Goal: Transaction & Acquisition: Purchase product/service

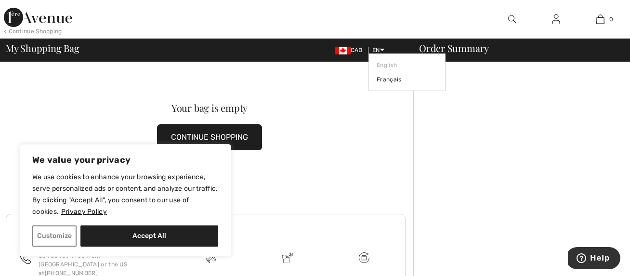
click at [376, 48] on span "EN" at bounding box center [378, 50] width 12 height 7
click at [378, 79] on link "Français" at bounding box center [407, 79] width 61 height 14
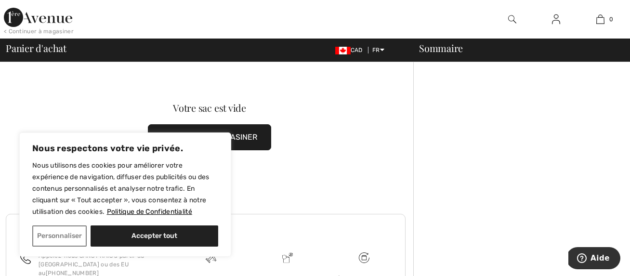
click at [260, 130] on button "CONTINUER À MAGASINER" at bounding box center [209, 137] width 123 height 26
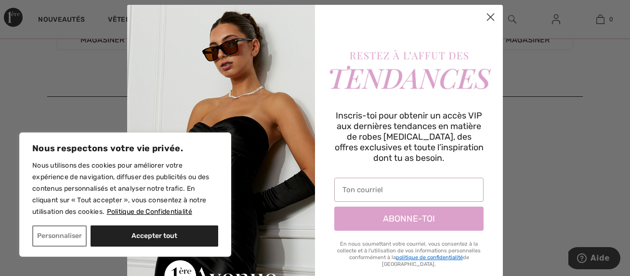
click at [487, 18] on circle "Close dialog" at bounding box center [491, 17] width 16 height 16
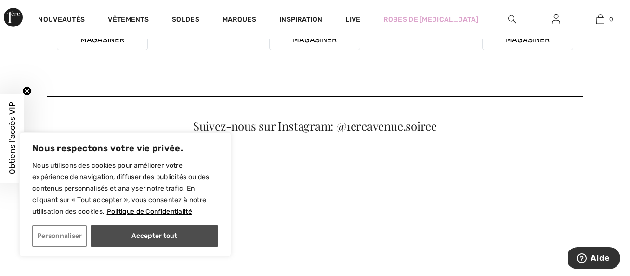
click at [132, 241] on button "Accepter tout" at bounding box center [155, 235] width 128 height 21
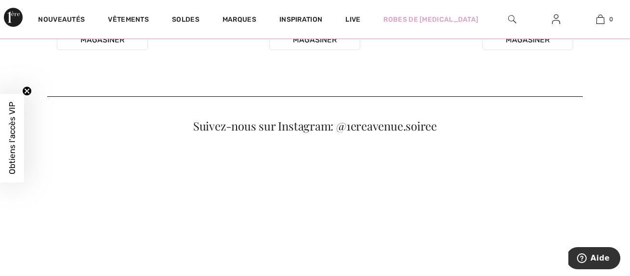
checkbox input "true"
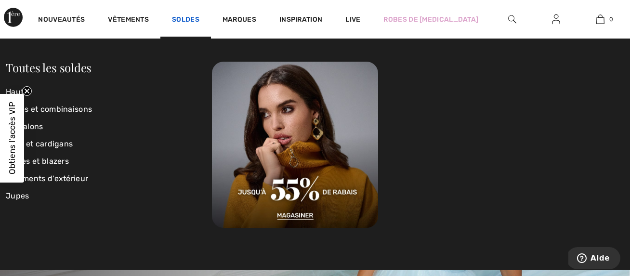
click at [187, 15] on link "Soldes" at bounding box center [185, 20] width 27 height 10
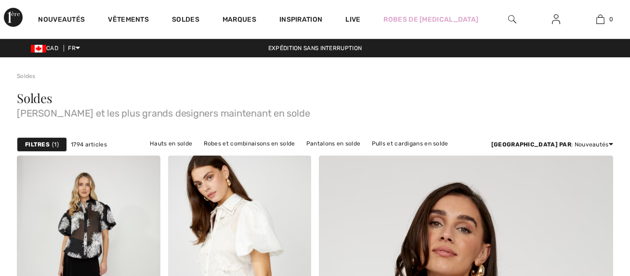
scroll to position [428, 0]
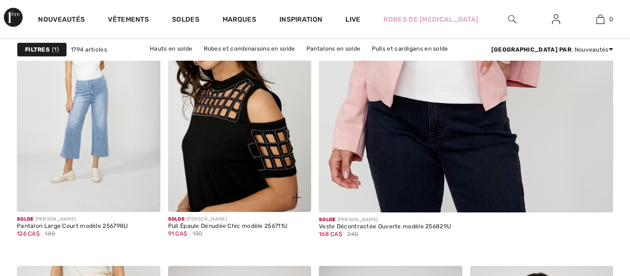
checkbox input "true"
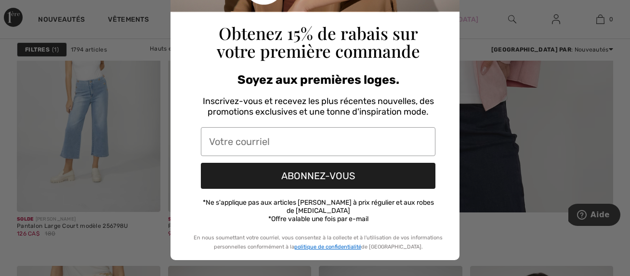
scroll to position [0, 0]
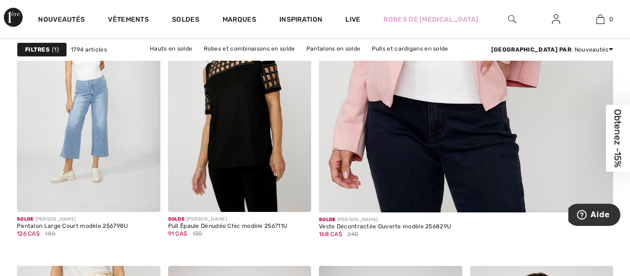
click at [484, 80] on div "Close dialog Obtenez 15% de rabais sur votre première commande Soyez aux premiè…" at bounding box center [315, 138] width 630 height 276
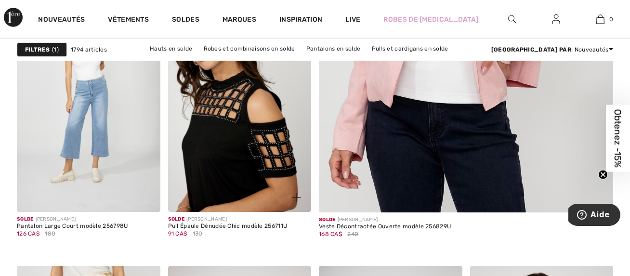
click at [253, 109] on img at bounding box center [240, 104] width 144 height 215
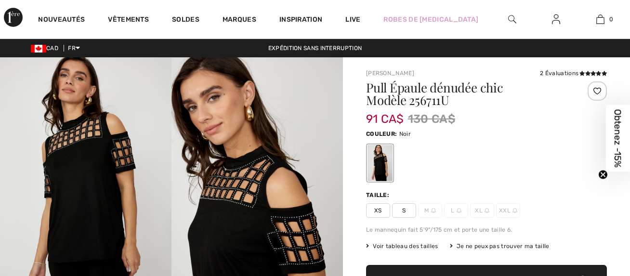
checkbox input "true"
click at [317, 192] on img at bounding box center [256, 185] width 171 height 257
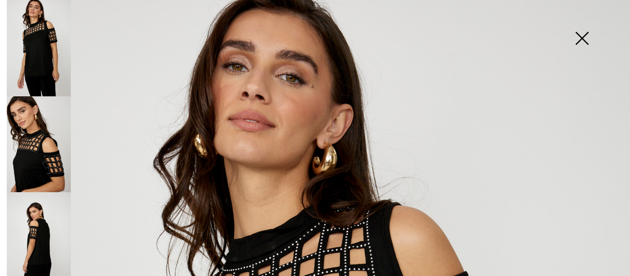
click at [580, 40] on img at bounding box center [582, 39] width 48 height 50
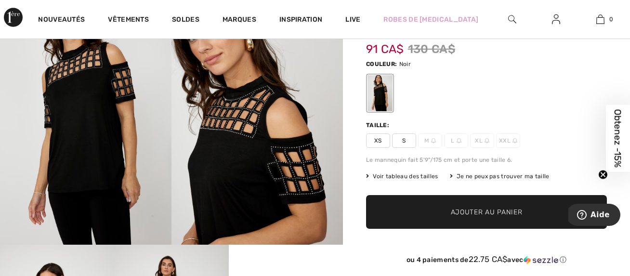
scroll to position [78, 0]
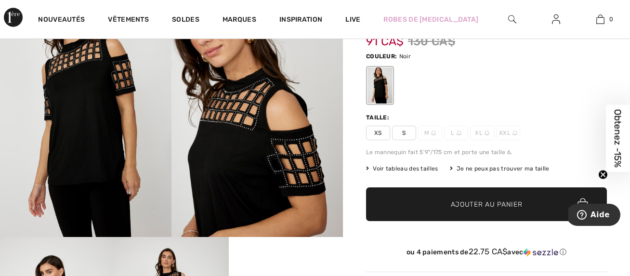
click at [407, 131] on span "S" at bounding box center [404, 133] width 24 height 14
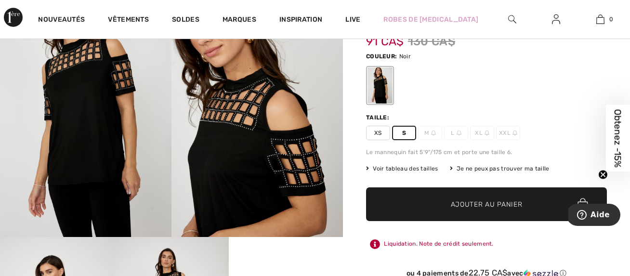
click at [475, 206] on span "Ajouter au panier" at bounding box center [487, 204] width 72 height 10
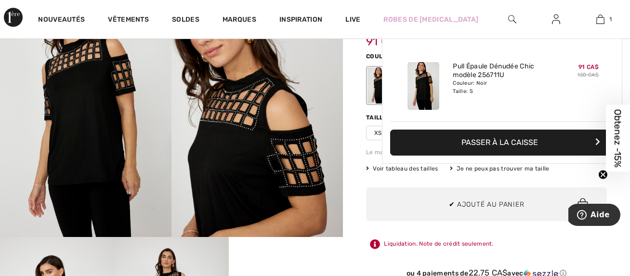
scroll to position [0, 0]
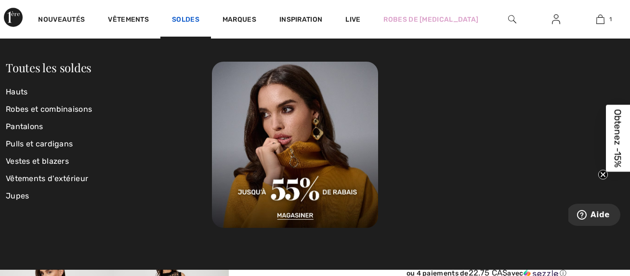
click at [186, 15] on link "Soldes" at bounding box center [185, 20] width 27 height 10
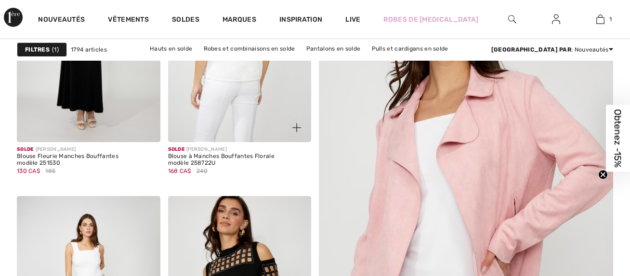
checkbox input "true"
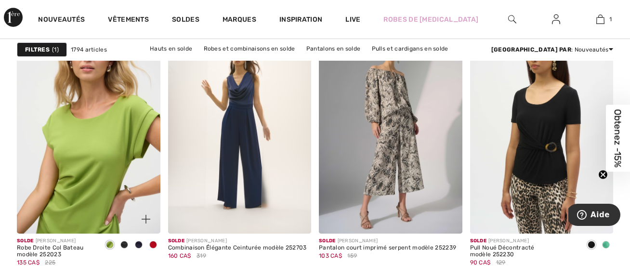
click at [100, 143] on img at bounding box center [89, 126] width 144 height 215
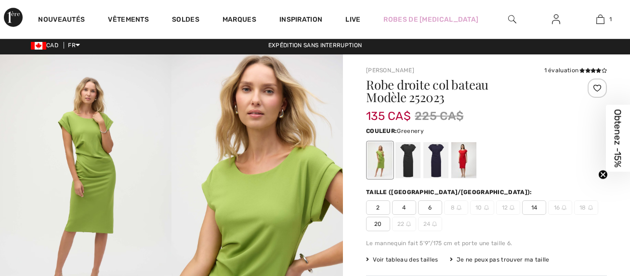
checkbox input "true"
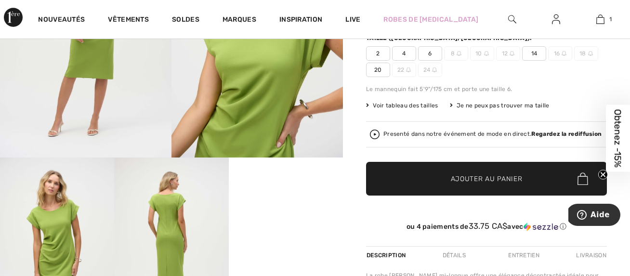
scroll to position [155, 0]
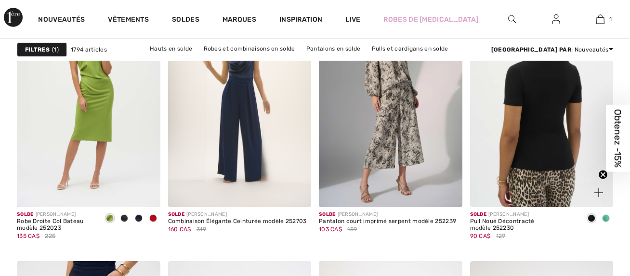
checkbox input "true"
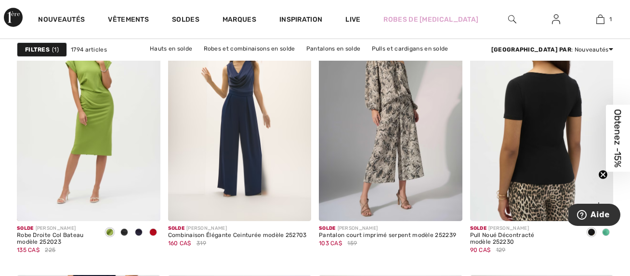
scroll to position [3698, 0]
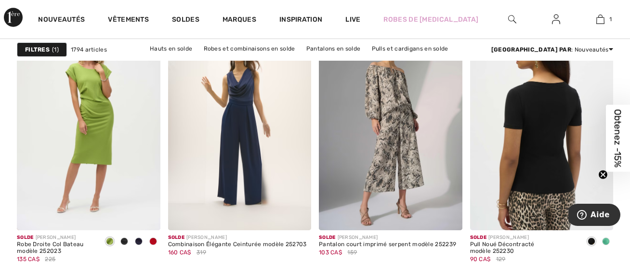
click at [543, 164] on img at bounding box center [542, 122] width 144 height 215
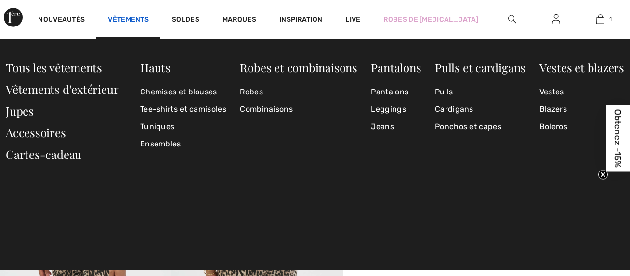
checkbox input "true"
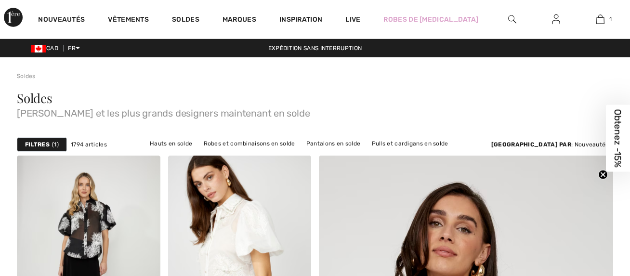
scroll to position [3822, 0]
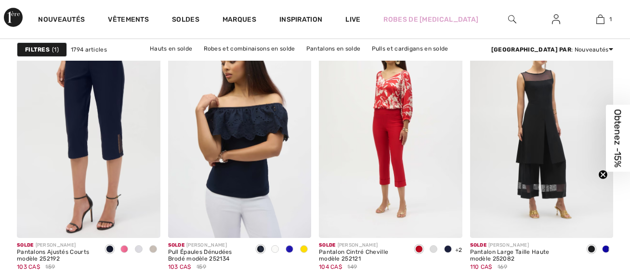
checkbox input "true"
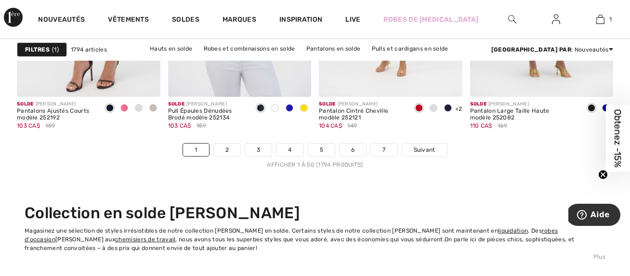
scroll to position [4104, 0]
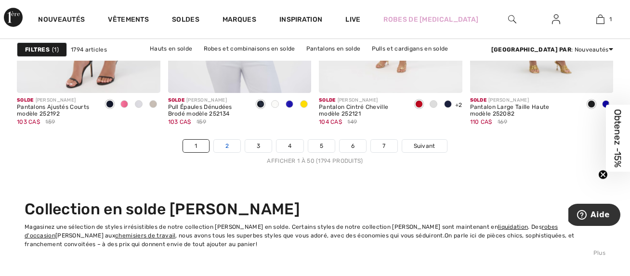
click at [226, 145] on link "2" at bounding box center [227, 146] width 26 height 13
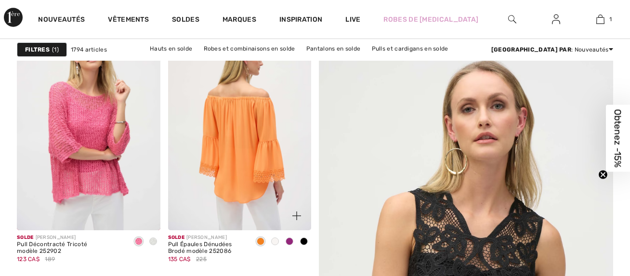
checkbox input "true"
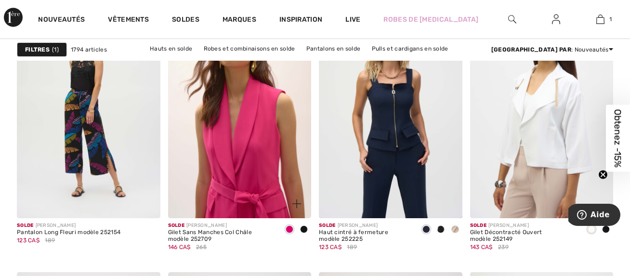
scroll to position [1586, 0]
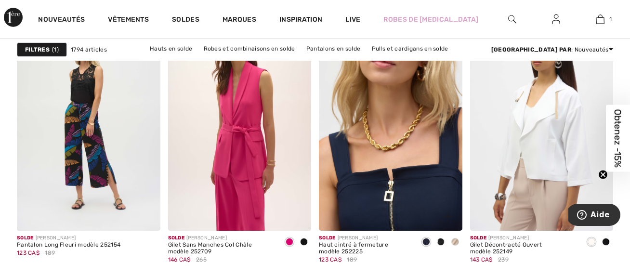
click at [394, 184] on img at bounding box center [391, 123] width 144 height 215
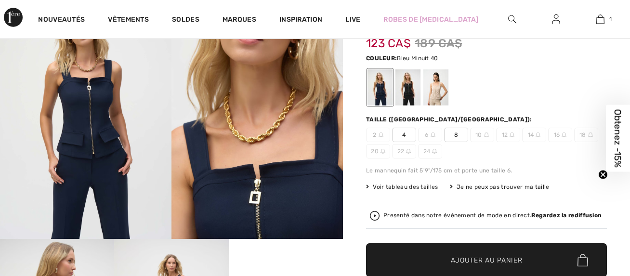
checkbox input "true"
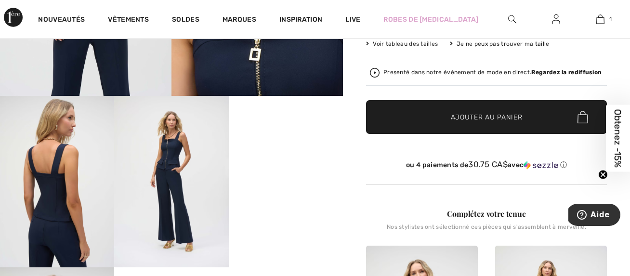
scroll to position [225, 0]
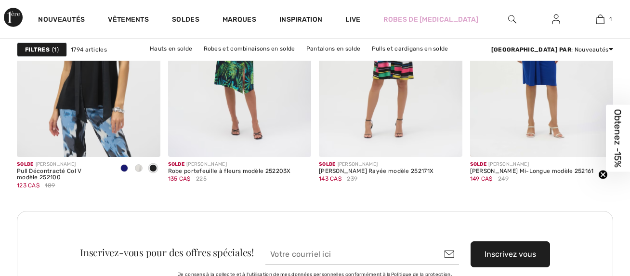
checkbox input "true"
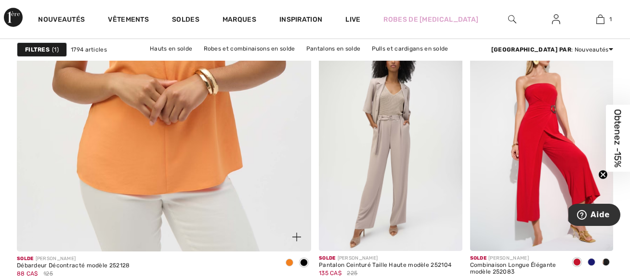
scroll to position [2518, 0]
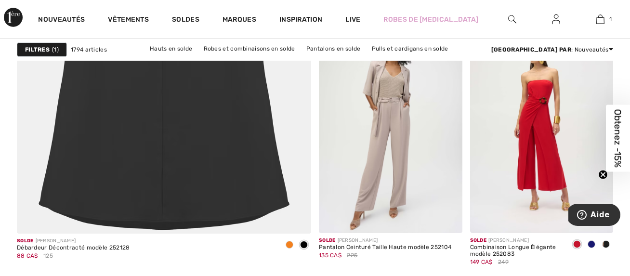
click at [527, 113] on img at bounding box center [542, 125] width 144 height 215
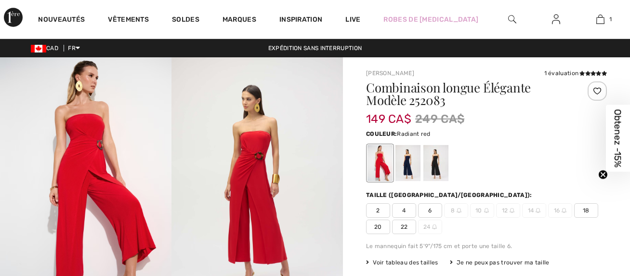
checkbox input "true"
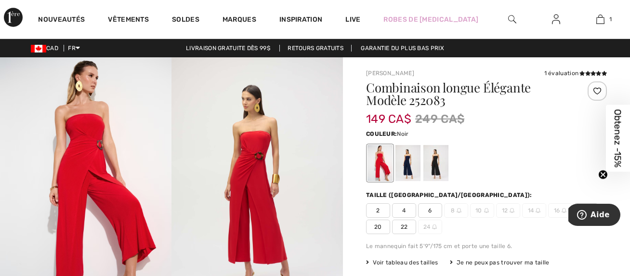
click at [435, 165] on div at bounding box center [435, 163] width 25 height 36
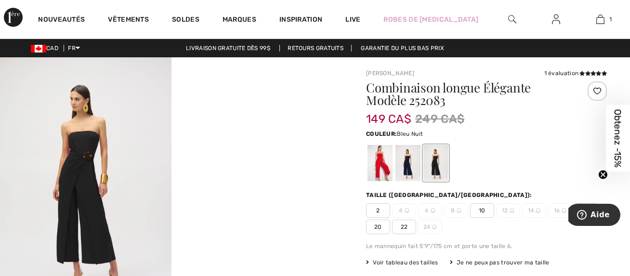
click at [406, 158] on div at bounding box center [408, 163] width 25 height 36
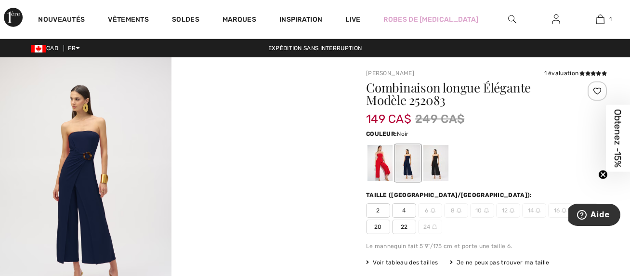
click at [438, 169] on div at bounding box center [435, 163] width 25 height 36
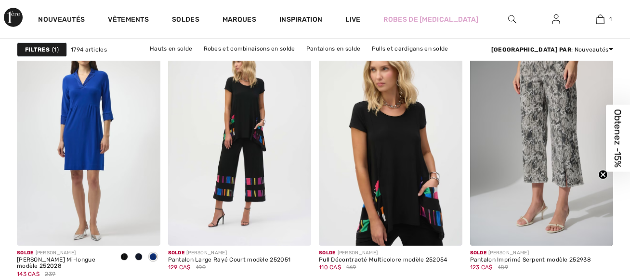
checkbox input "true"
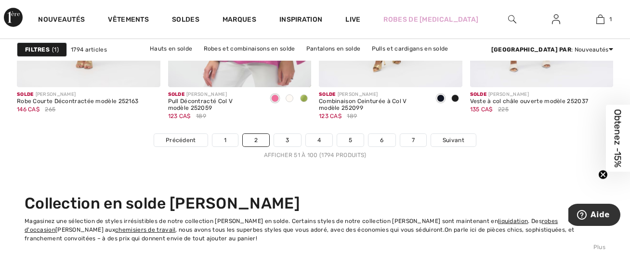
scroll to position [4099, 0]
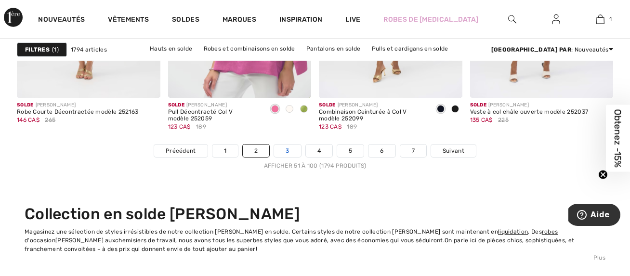
click at [290, 150] on link "3" at bounding box center [287, 151] width 26 height 13
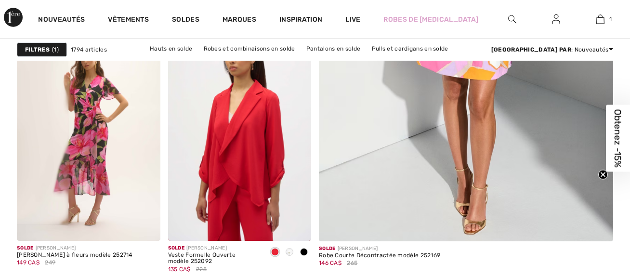
scroll to position [429, 0]
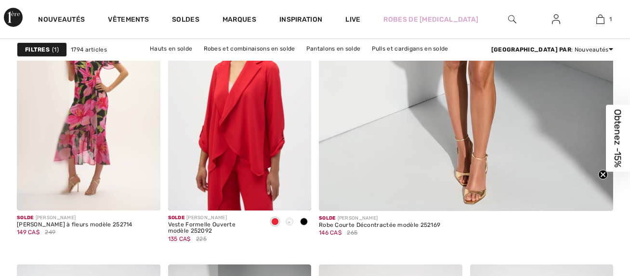
checkbox input "true"
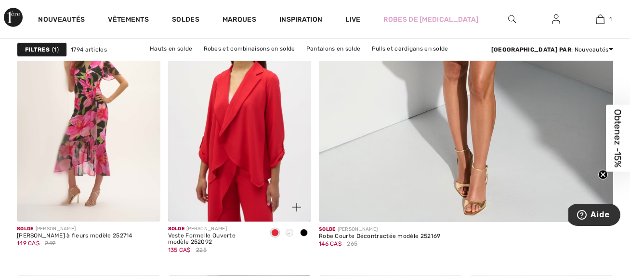
scroll to position [415, 0]
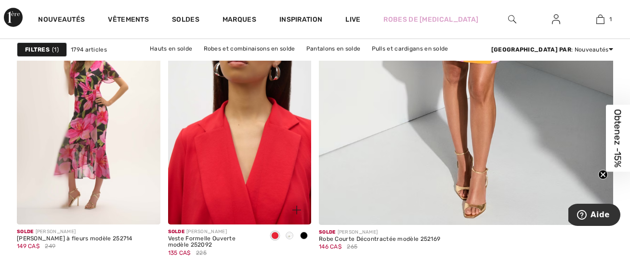
click at [263, 142] on img at bounding box center [240, 116] width 144 height 215
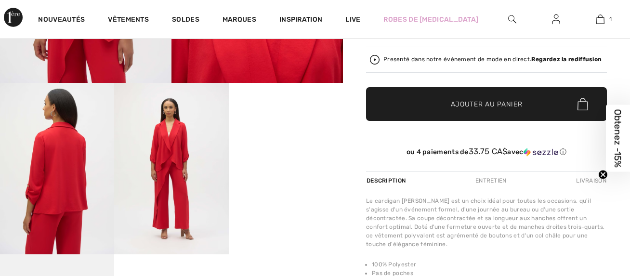
checkbox input "true"
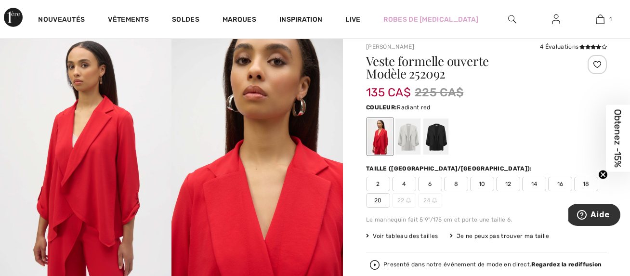
scroll to position [26, 0]
click at [437, 143] on div at bounding box center [435, 137] width 25 height 36
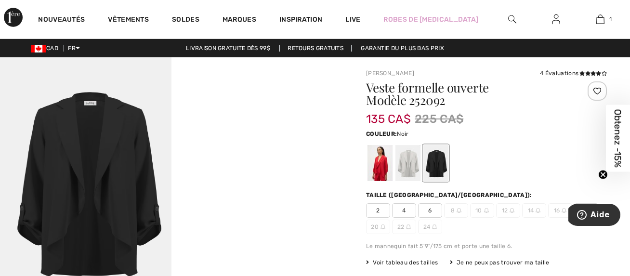
scroll to position [0, 0]
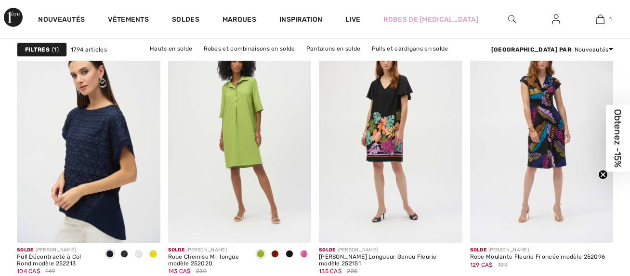
checkbox input "true"
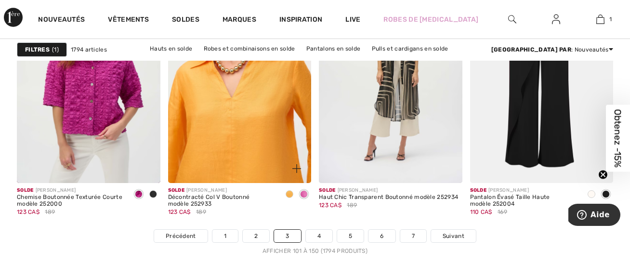
scroll to position [4067, 0]
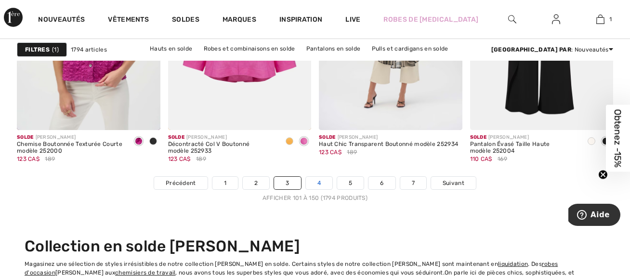
click at [321, 181] on link "4" at bounding box center [319, 183] width 26 height 13
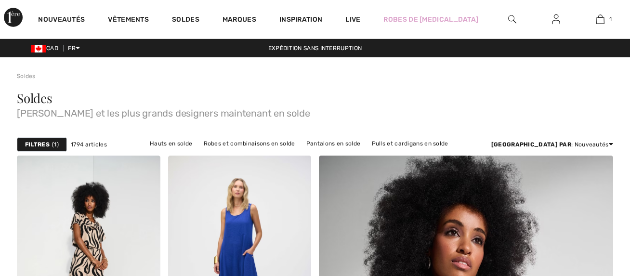
scroll to position [156, 0]
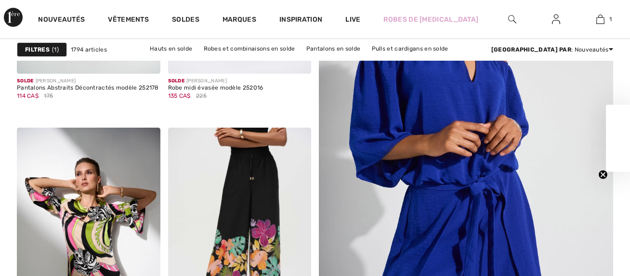
checkbox input "true"
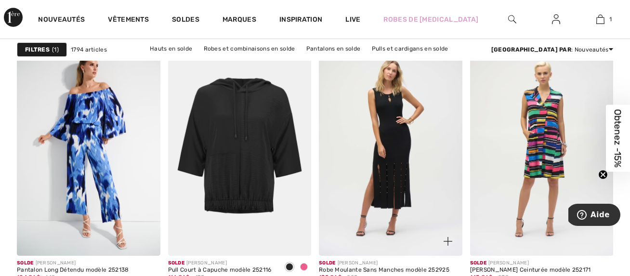
scroll to position [1835, 0]
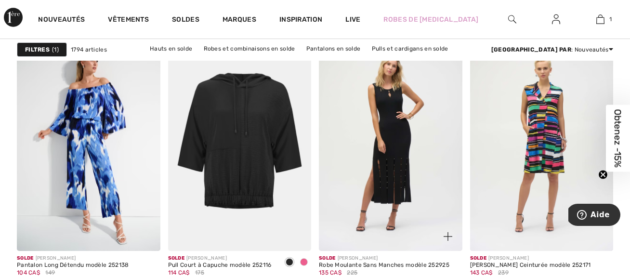
click at [396, 150] on img at bounding box center [391, 143] width 144 height 215
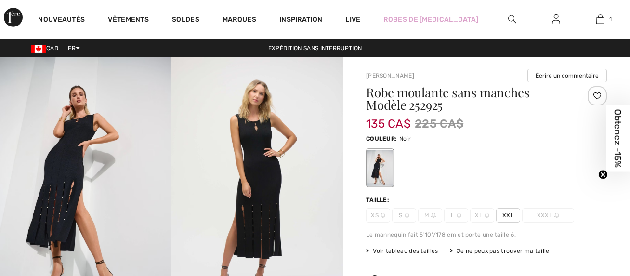
checkbox input "true"
click at [69, 158] on img at bounding box center [85, 185] width 171 height 257
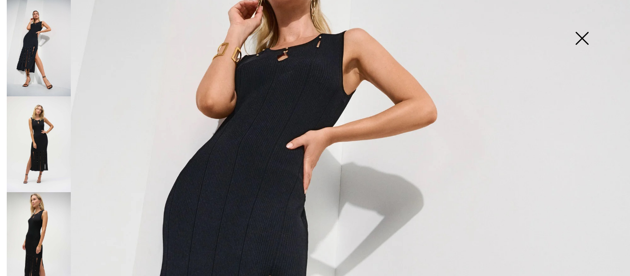
scroll to position [174, 0]
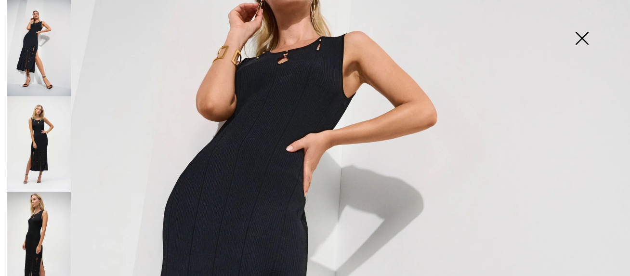
click at [581, 38] on img at bounding box center [582, 39] width 48 height 50
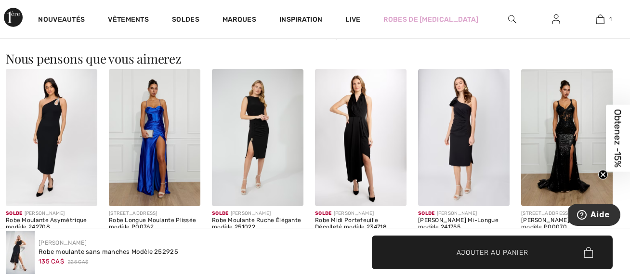
scroll to position [822, 0]
click at [178, 146] on img at bounding box center [155, 136] width 92 height 137
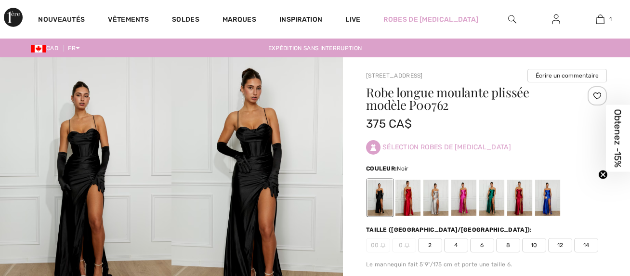
scroll to position [42, 0]
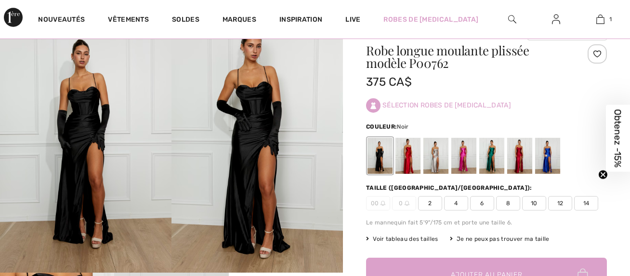
checkbox input "true"
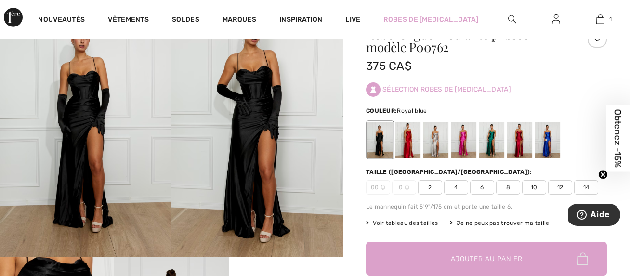
scroll to position [0, 0]
click at [548, 142] on div at bounding box center [547, 140] width 25 height 36
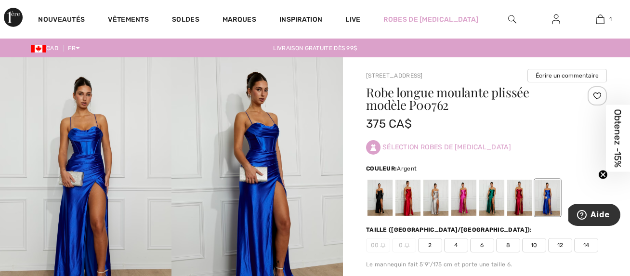
click at [437, 207] on div at bounding box center [435, 198] width 25 height 36
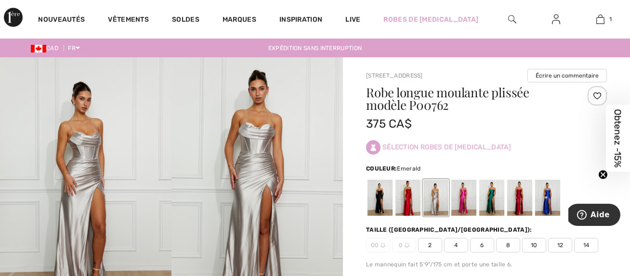
click at [492, 203] on div at bounding box center [491, 198] width 25 height 36
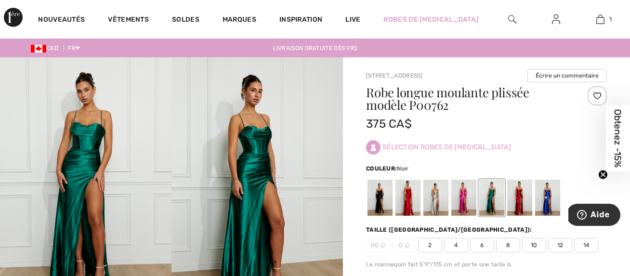
click at [384, 196] on div at bounding box center [380, 198] width 25 height 36
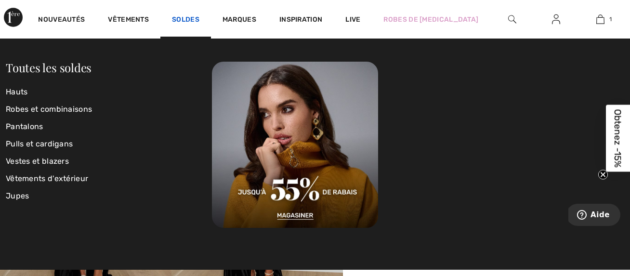
click at [184, 15] on link "Soldes" at bounding box center [185, 20] width 27 height 10
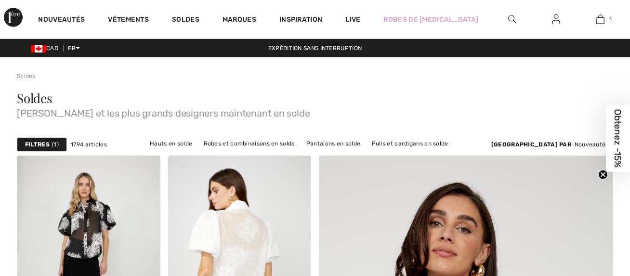
scroll to position [319, 0]
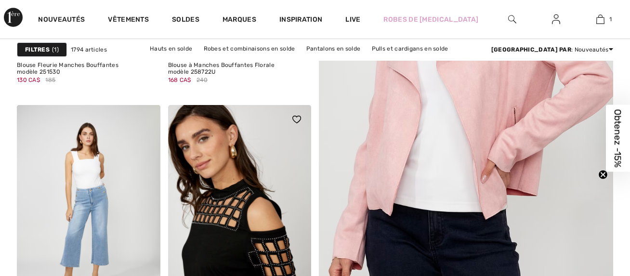
checkbox input "true"
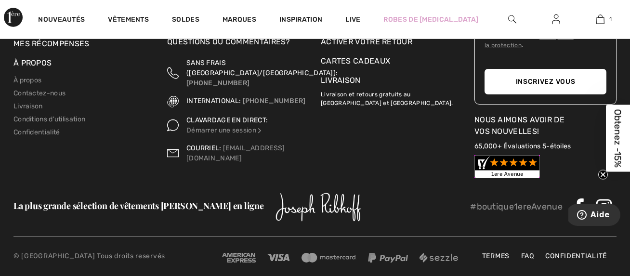
scroll to position [4511, 0]
